Goal: Navigation & Orientation: Find specific page/section

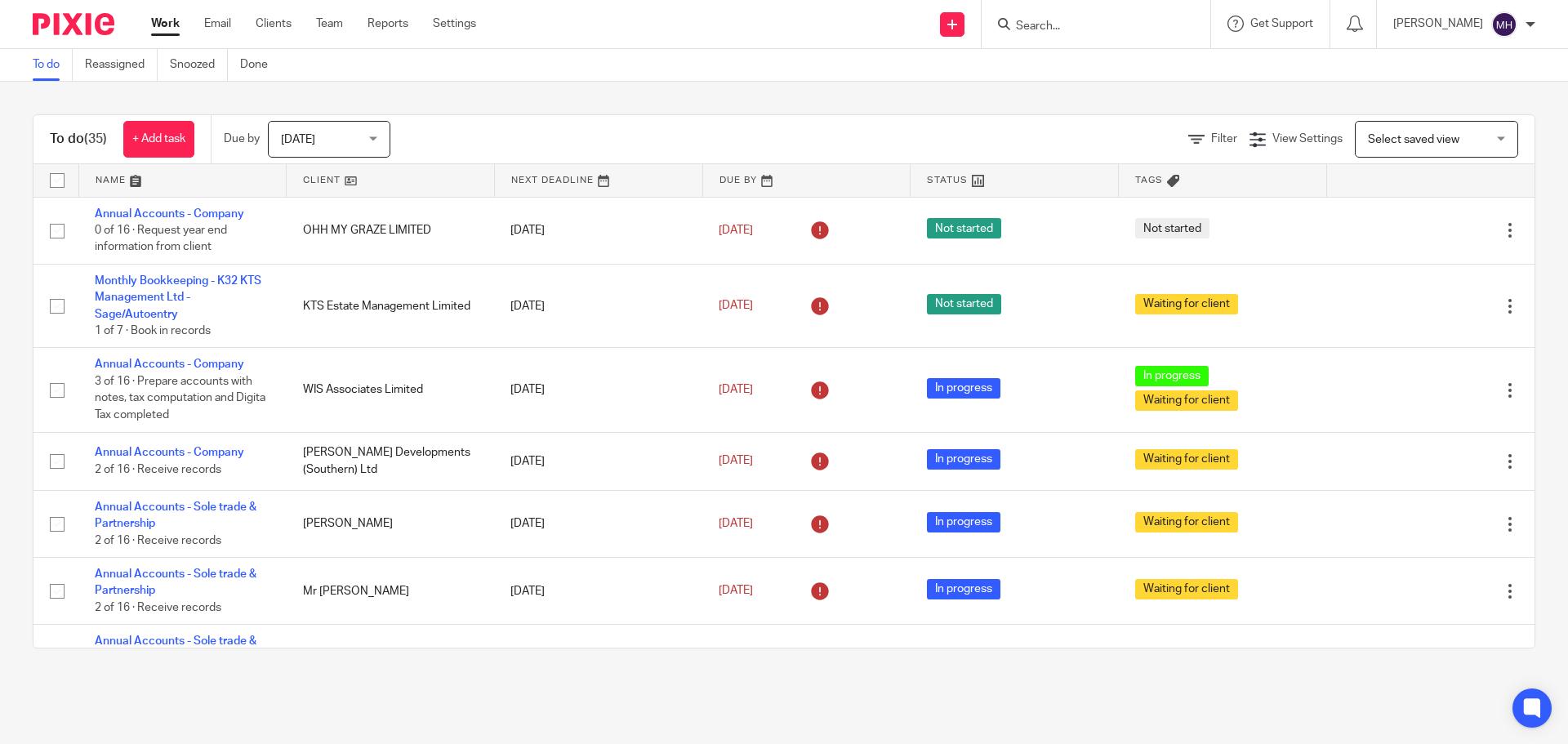
click at [158, 23] on link "Work" at bounding box center [165, 24] width 28 height 17
click at [942, 698] on main "To do Reassigned Snoozed Done To do (35) + Add task Due by Today Today Today To…" at bounding box center [784, 372] width 1568 height 744
click at [159, 26] on link "Work" at bounding box center [165, 24] width 28 height 17
